Goal: Transaction & Acquisition: Download file/media

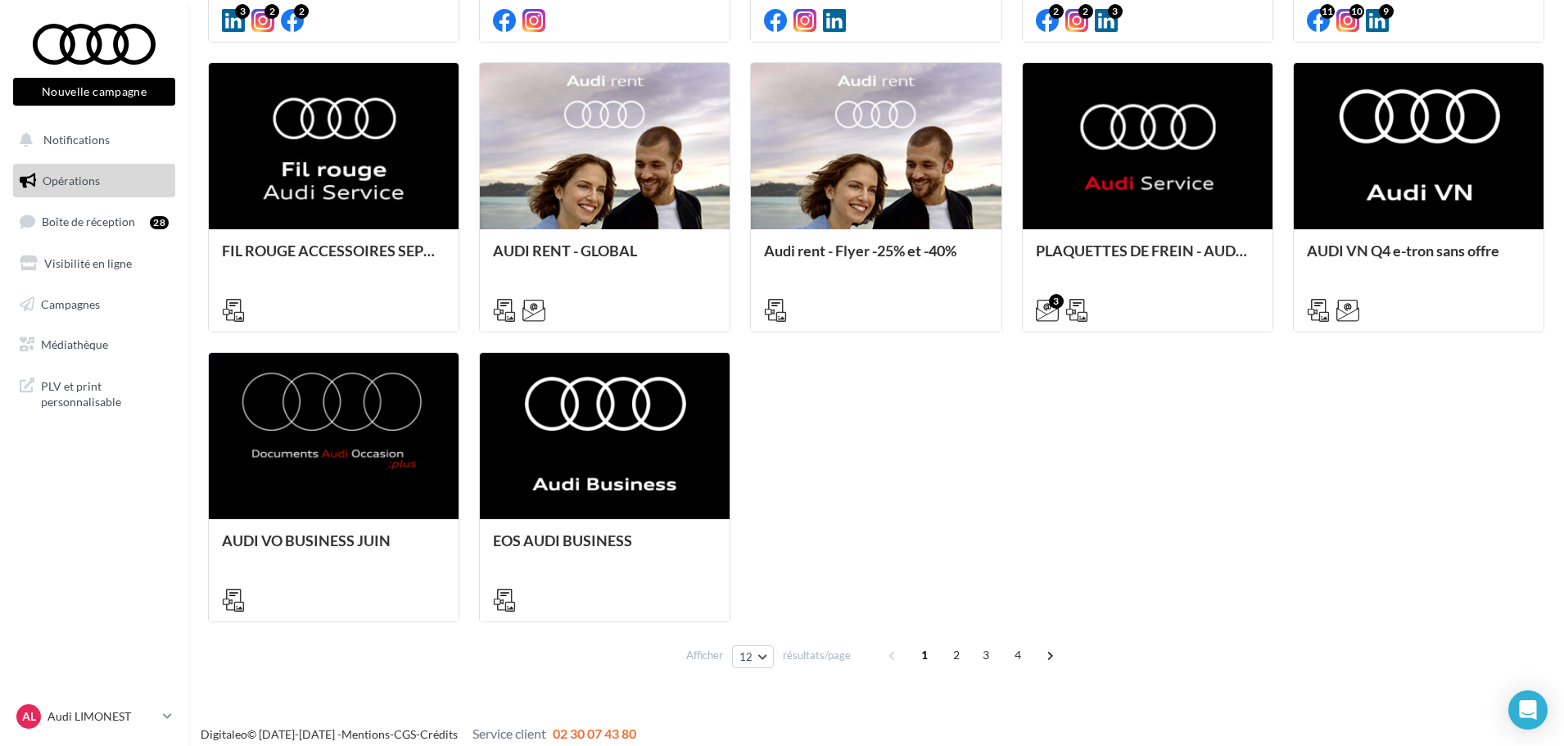
scroll to position [768, 0]
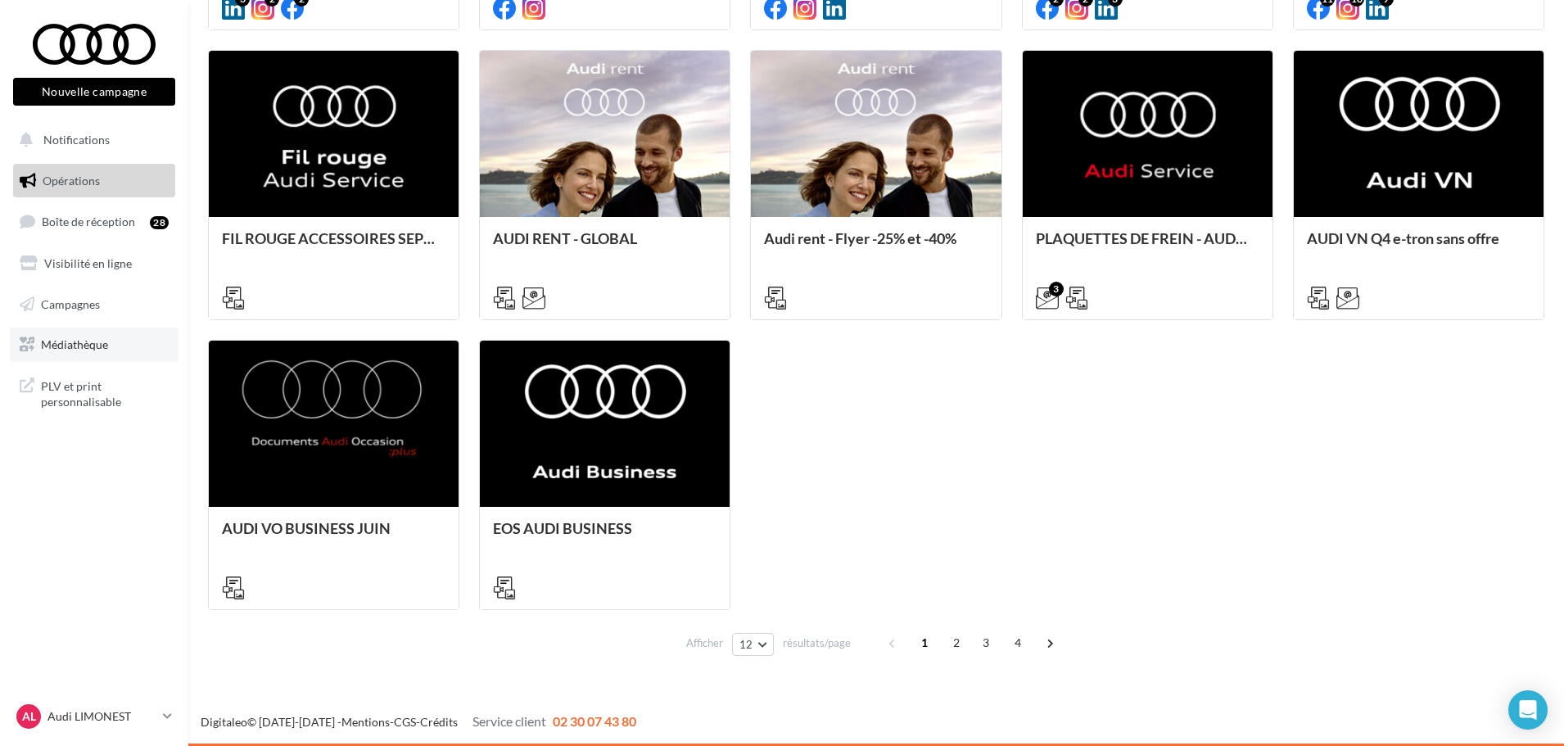
click at [106, 358] on link "Médiathèque" at bounding box center [94, 345] width 169 height 34
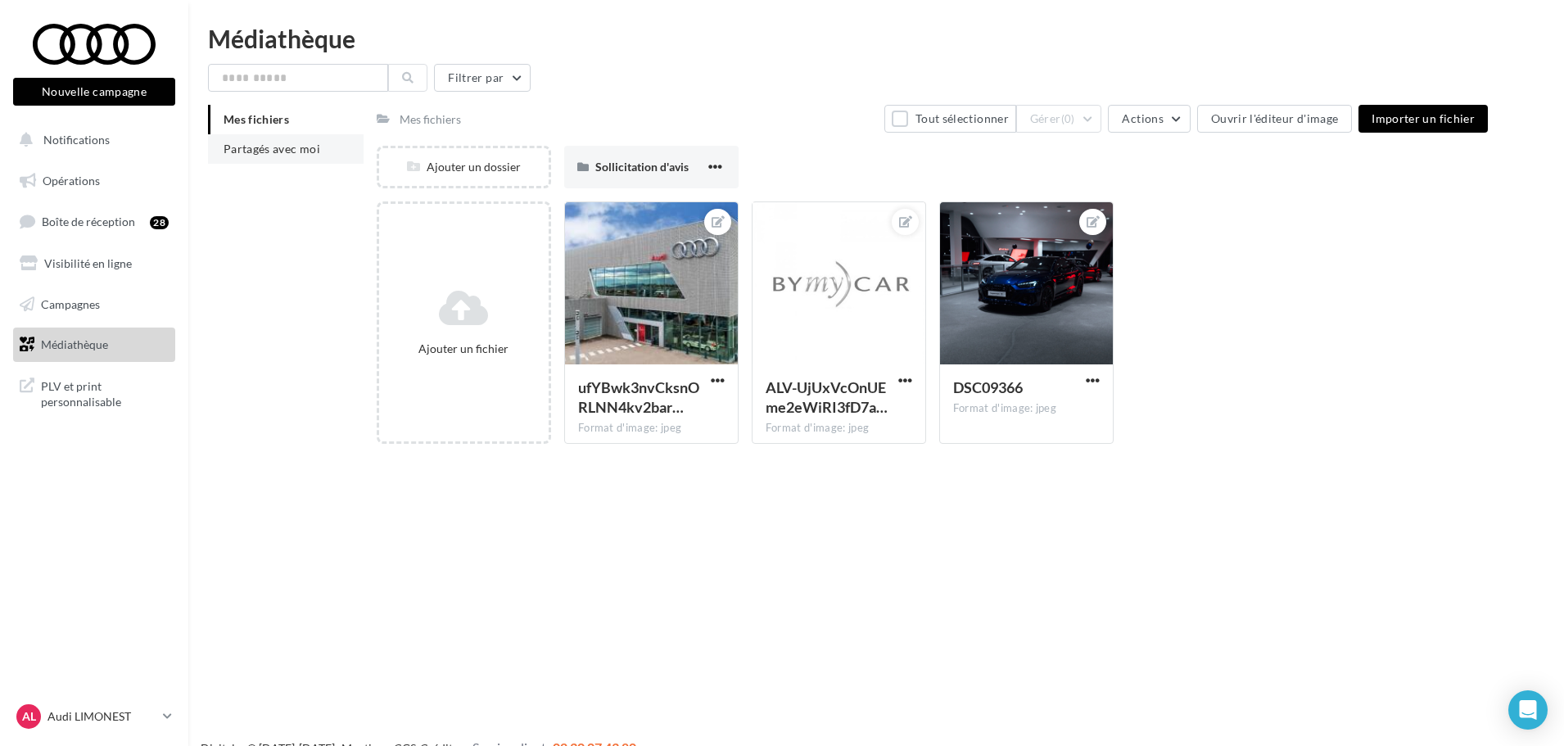
click at [301, 160] on li "Partagés avec moi" at bounding box center [286, 148] width 156 height 29
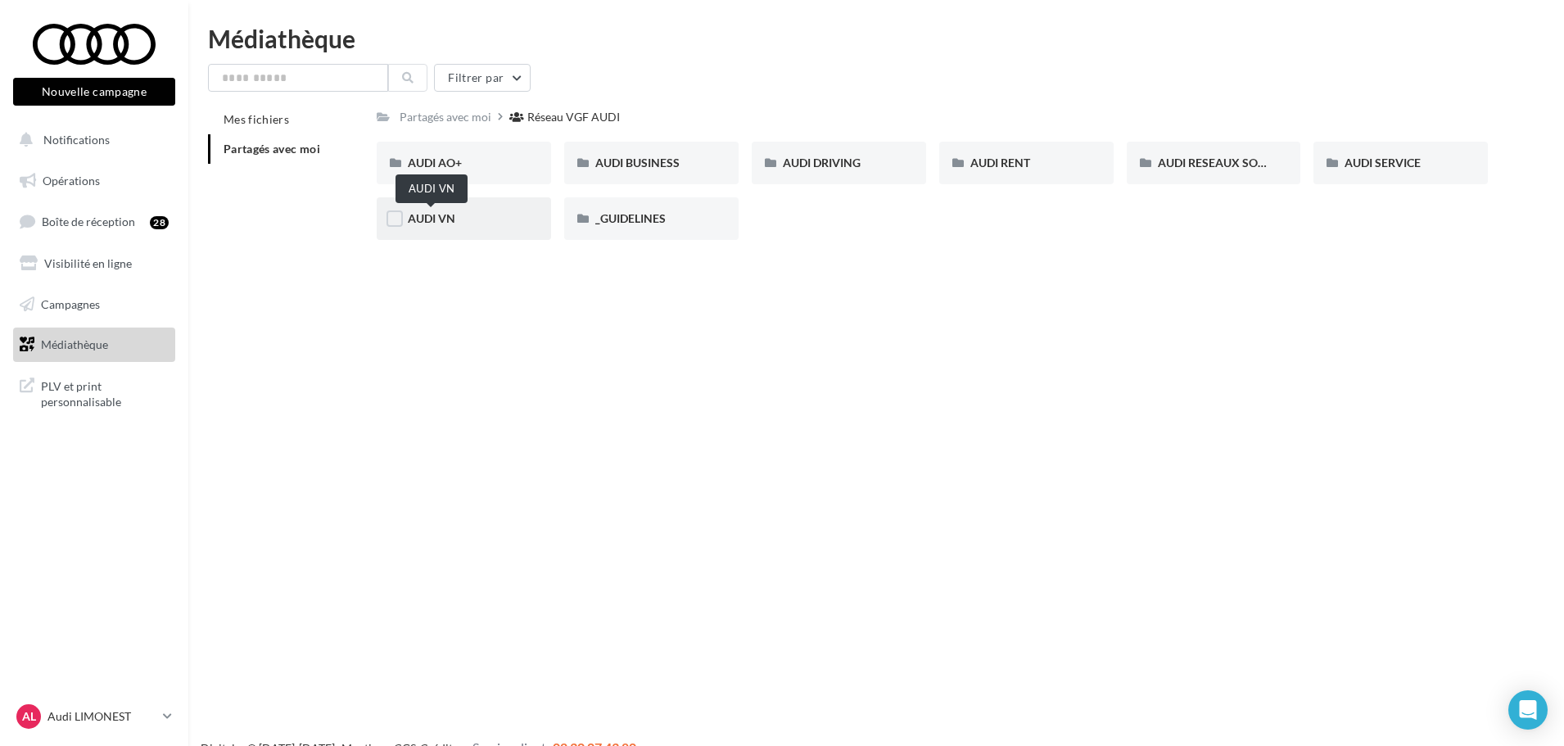
click at [431, 213] on span "AUDI VN" at bounding box center [431, 218] width 47 height 14
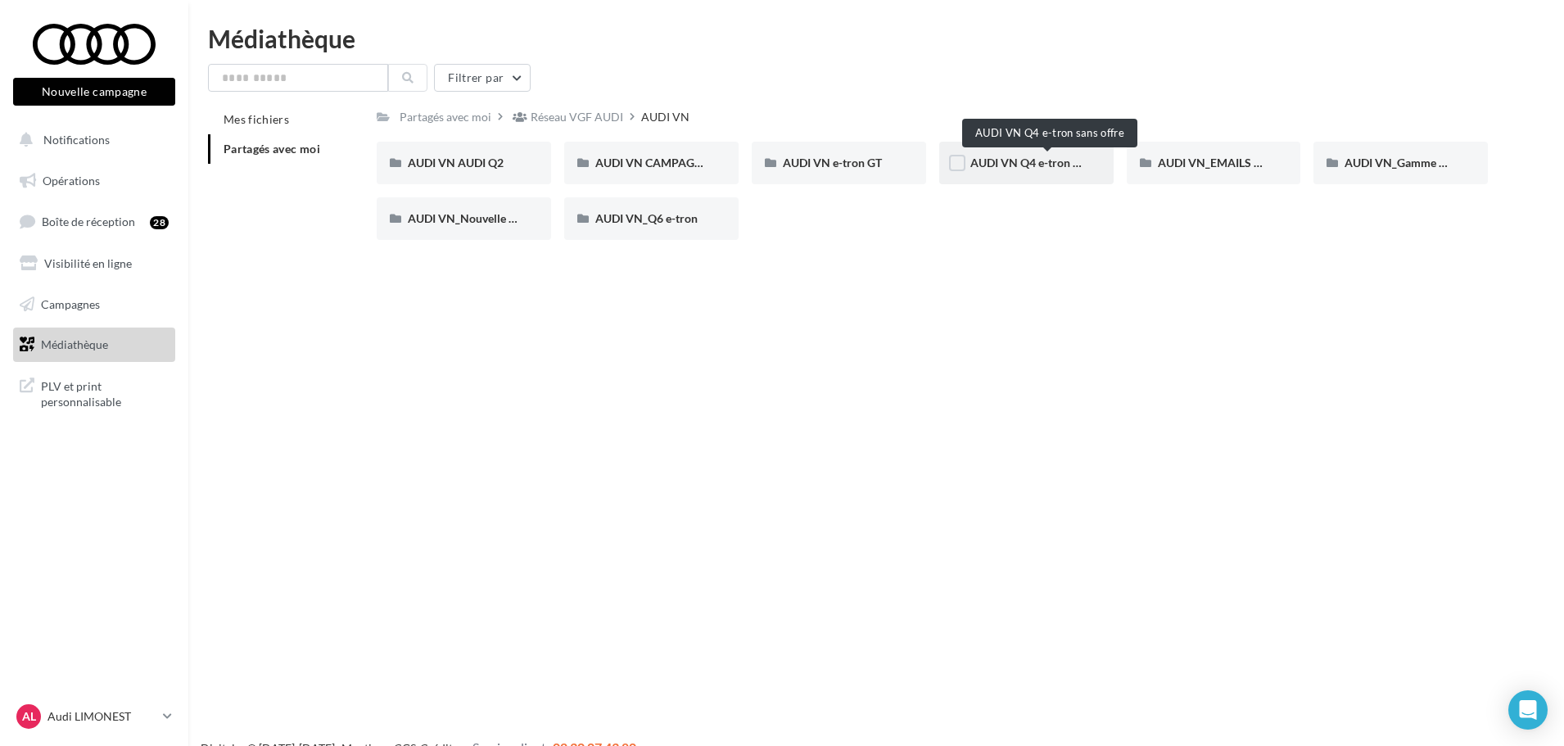
click at [1041, 160] on span "AUDI VN Q4 e-tron sans offre" at bounding box center [1046, 163] width 152 height 14
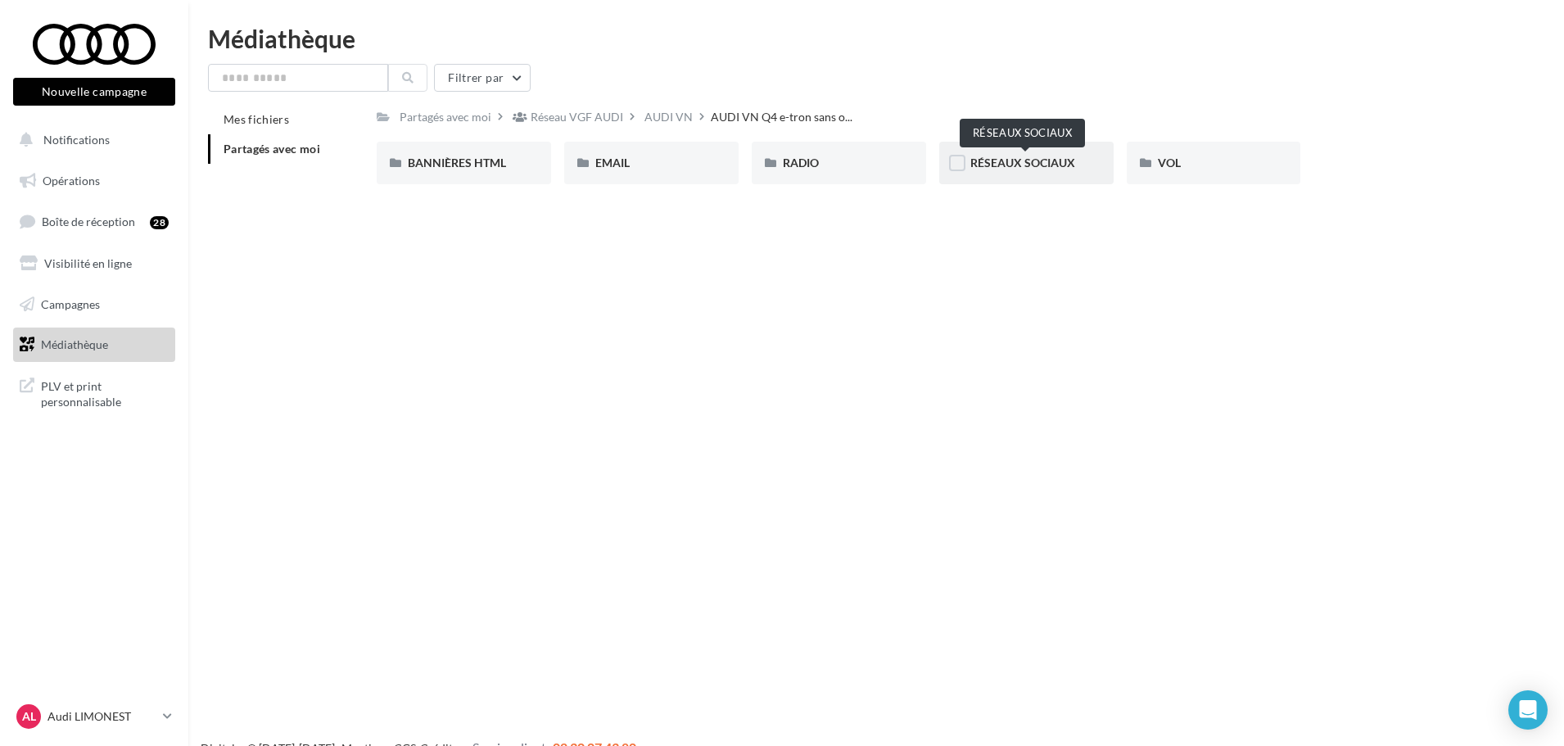
click at [1011, 165] on span "RÉSEAUX SOCIAUX" at bounding box center [1022, 163] width 105 height 14
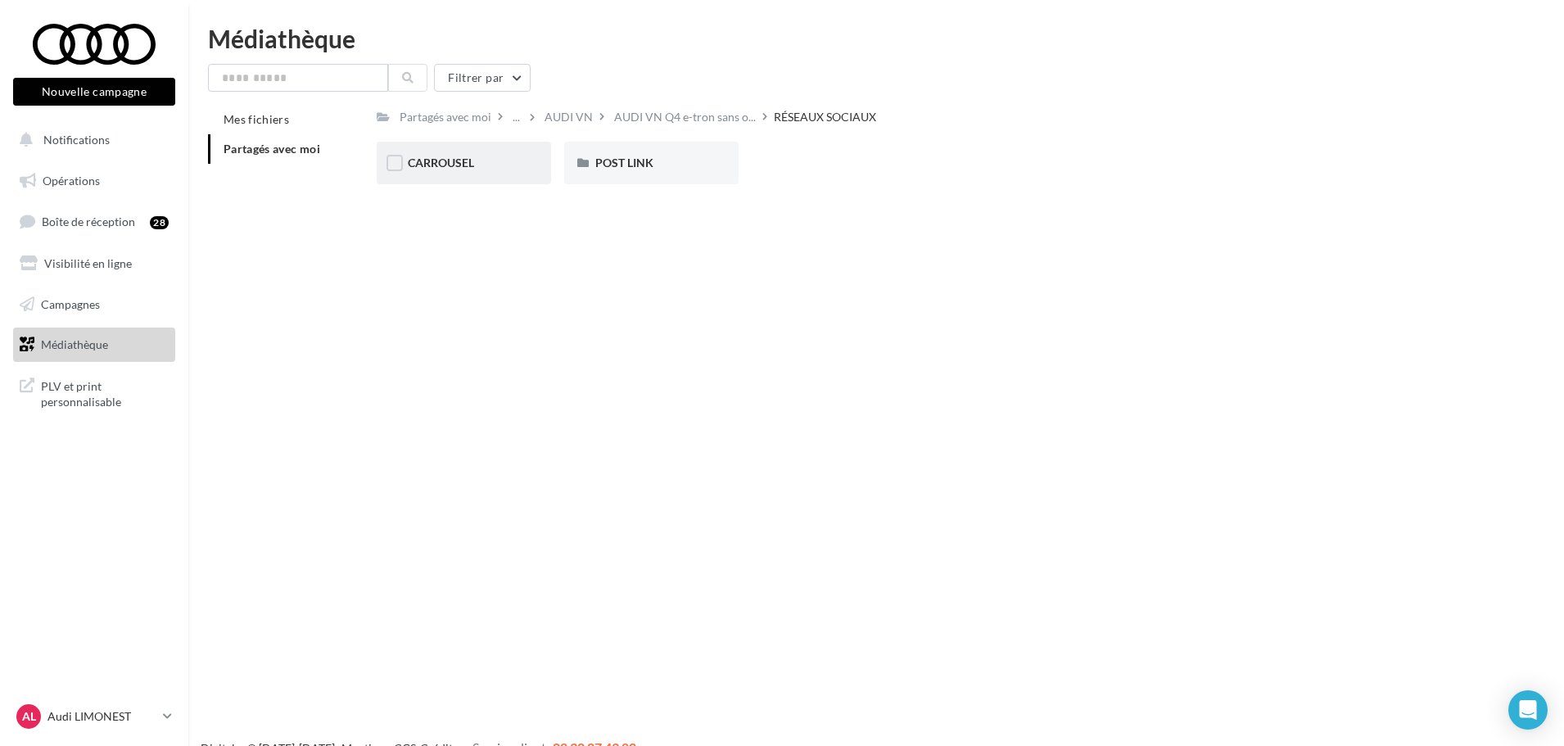
click at [498, 170] on div "CARROUSEL" at bounding box center [464, 163] width 112 height 16
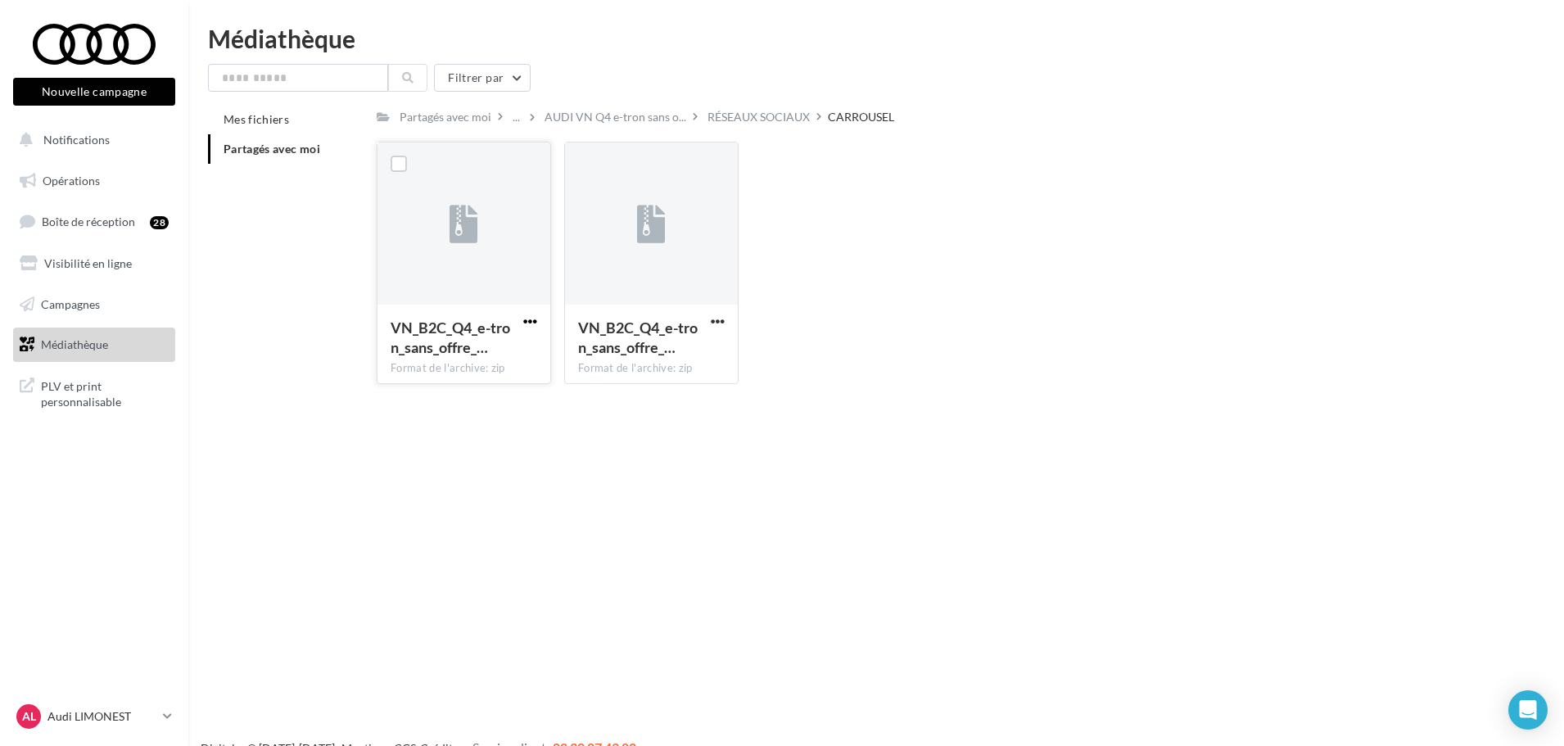
click at [531, 321] on span "button" at bounding box center [530, 321] width 14 height 14
click at [481, 344] on button "Télécharger" at bounding box center [459, 353] width 164 height 43
click at [711, 318] on span "button" at bounding box center [718, 321] width 14 height 14
click at [662, 351] on button "Télécharger" at bounding box center [646, 353] width 164 height 43
